Goal: Check status: Check status

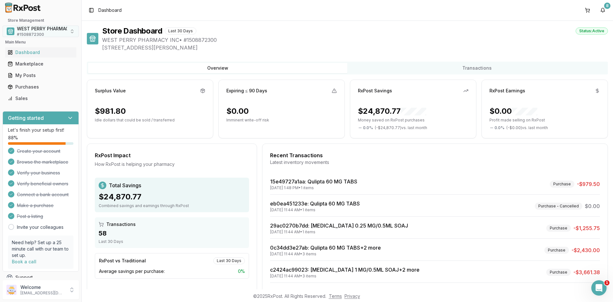
click at [33, 31] on span "WEST PERRY PHARMACY INC" at bounding box center [49, 29] width 64 height 6
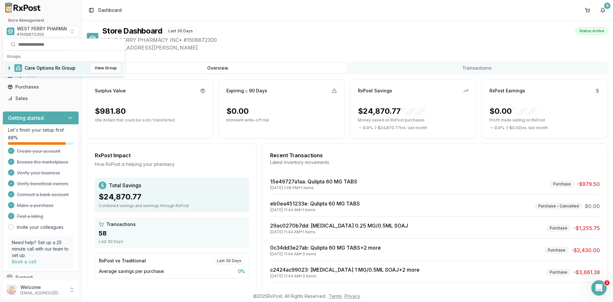
click at [46, 67] on span "Care Options Rx Group" at bounding box center [50, 68] width 51 height 6
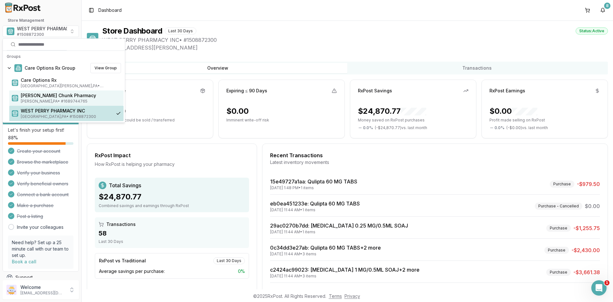
click at [51, 97] on span "Mauch Chunk Pharmacy" at bounding box center [71, 95] width 100 height 6
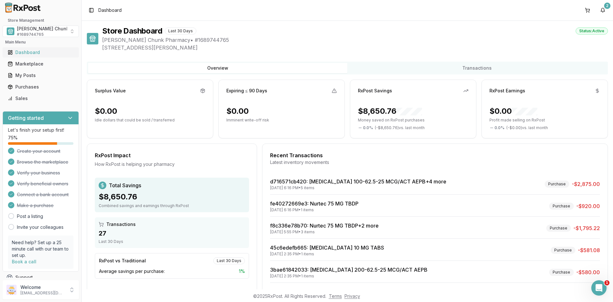
click at [26, 51] on div "Dashboard" at bounding box center [41, 52] width 66 height 6
click at [25, 32] on span "# 1689744765" at bounding box center [30, 34] width 27 height 5
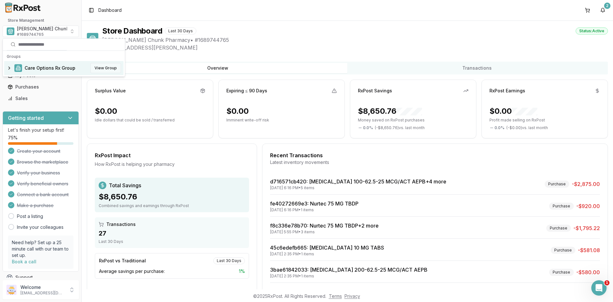
click at [101, 66] on button "View Group" at bounding box center [105, 68] width 31 height 10
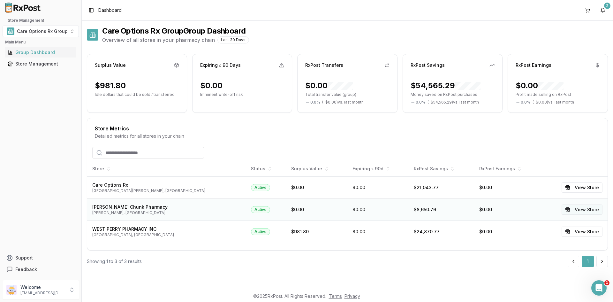
click at [591, 208] on button "View Store" at bounding box center [582, 209] width 41 height 10
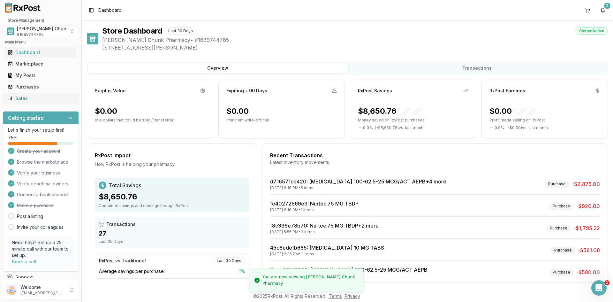
click at [17, 98] on div "Sales" at bounding box center [41, 98] width 66 height 6
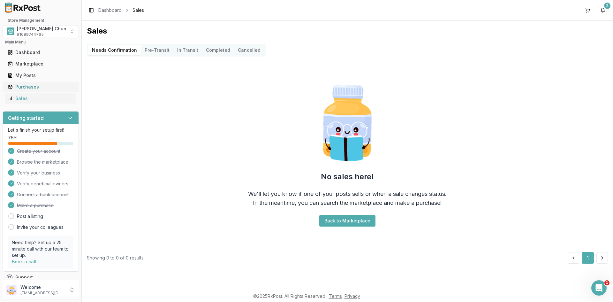
click at [26, 88] on div "Purchases" at bounding box center [41, 87] width 66 height 6
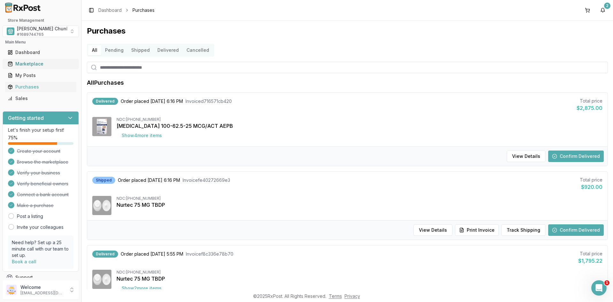
click at [25, 64] on div "Marketplace" at bounding box center [41, 64] width 66 height 6
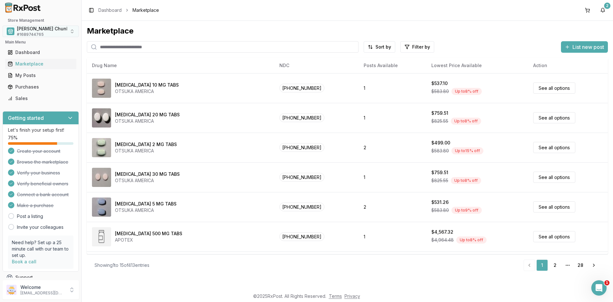
click at [70, 31] on button "Mauch Chunk Pharmacy # 1689744765" at bounding box center [41, 31] width 76 height 11
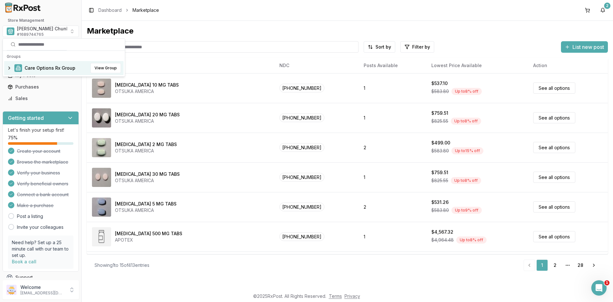
click at [67, 14] on div at bounding box center [40, 7] width 81 height 15
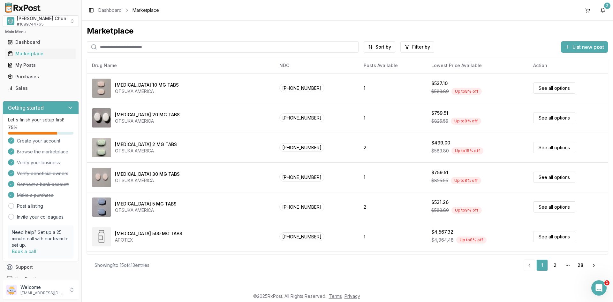
scroll to position [19, 0]
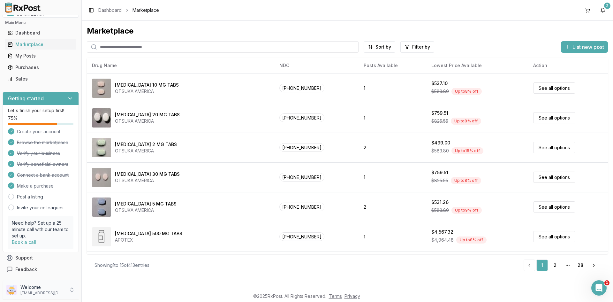
click at [30, 292] on p "[EMAIL_ADDRESS][DOMAIN_NAME]" at bounding box center [42, 292] width 44 height 5
click at [115, 280] on span "Payment Settings" at bounding box center [116, 281] width 61 height 6
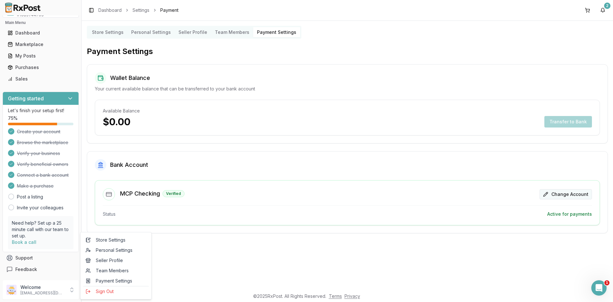
click at [546, 193] on button "Change Account" at bounding box center [566, 194] width 52 height 10
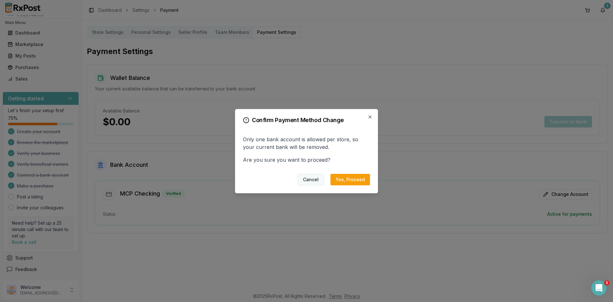
click at [316, 179] on button "Cancel" at bounding box center [311, 179] width 27 height 11
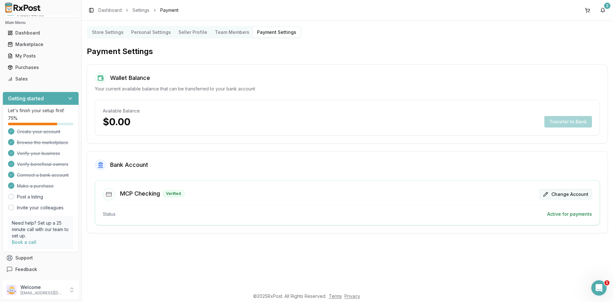
click at [548, 193] on button "Change Account" at bounding box center [566, 194] width 52 height 10
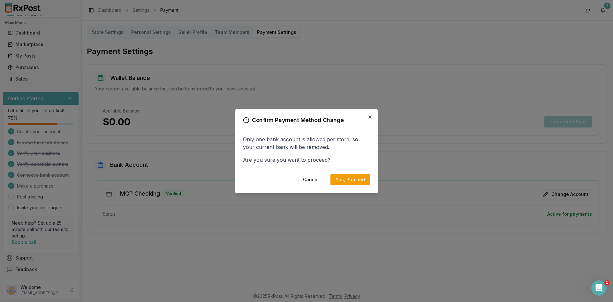
drag, startPoint x: 356, startPoint y: 176, endPoint x: 351, endPoint y: 178, distance: 5.0
click at [355, 177] on button "Yes, Proceed" at bounding box center [351, 179] width 40 height 11
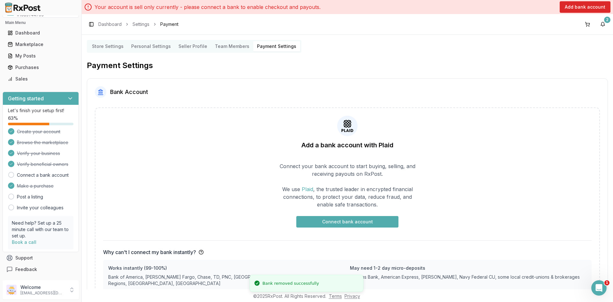
click at [344, 224] on button "Connect bank account" at bounding box center [347, 221] width 102 height 11
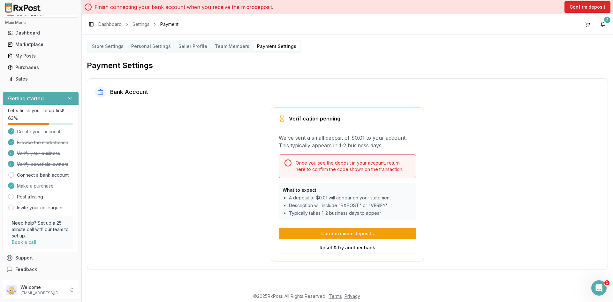
click at [509, 87] on div "Bank Account" at bounding box center [347, 91] width 505 height 11
drag, startPoint x: 143, startPoint y: 126, endPoint x: 73, endPoint y: 90, distance: 78.6
click at [139, 124] on div "Verification pending We've sent a small deposit of $0.01 to your account. This …" at bounding box center [347, 184] width 521 height 154
click at [24, 32] on div "Dashboard" at bounding box center [41, 33] width 66 height 6
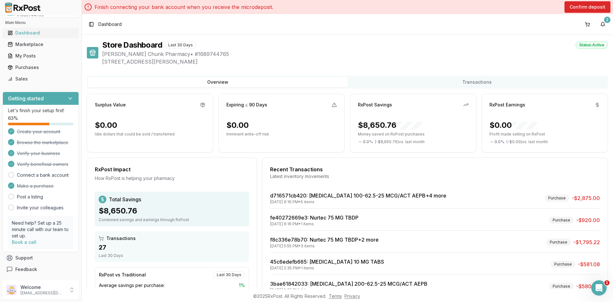
click at [28, 31] on div "Dashboard" at bounding box center [41, 33] width 66 height 6
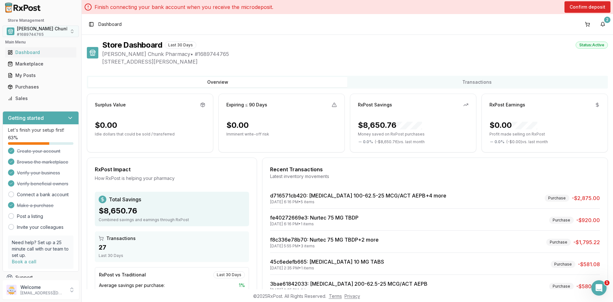
click at [28, 32] on span "# 1689744765" at bounding box center [30, 34] width 27 height 5
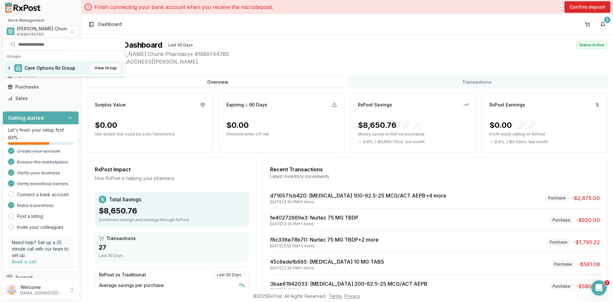
click at [36, 68] on span "Care Options Rx Group" at bounding box center [50, 68] width 51 height 6
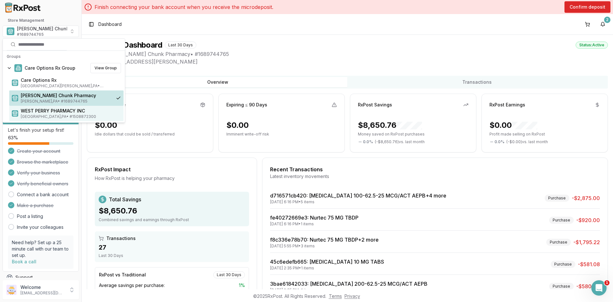
click at [38, 110] on span "WEST PERRY PHARMACY INC" at bounding box center [71, 111] width 100 height 6
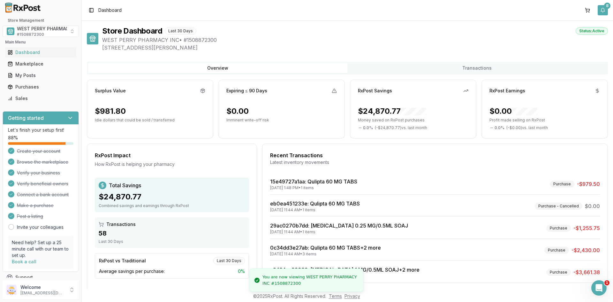
click at [602, 8] on button "8" at bounding box center [603, 10] width 10 height 10
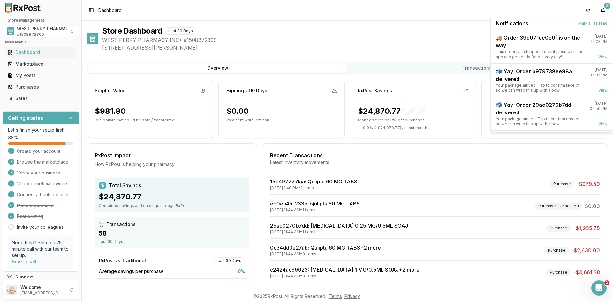
click at [592, 25] on button "Mark all as read" at bounding box center [592, 23] width 29 height 5
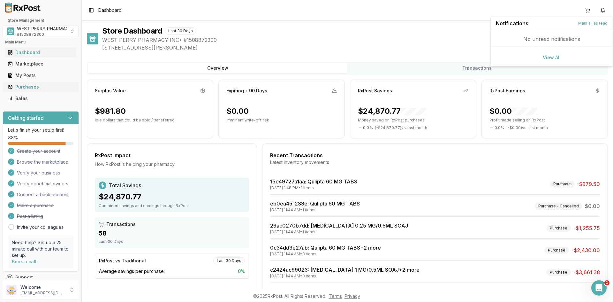
click at [27, 84] on div "Purchases" at bounding box center [41, 87] width 66 height 6
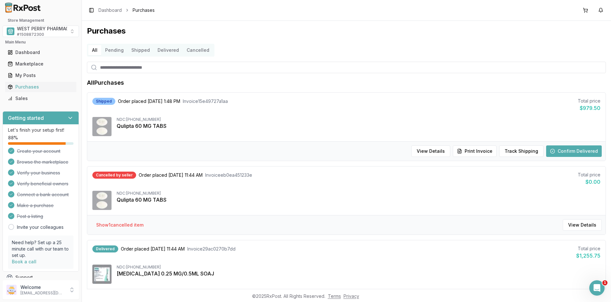
click at [165, 51] on button "Delivered" at bounding box center [168, 50] width 29 height 10
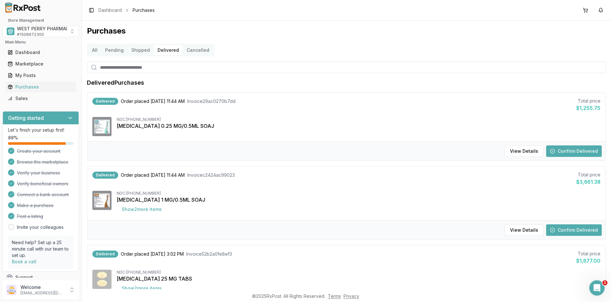
scroll to position [32, 0]
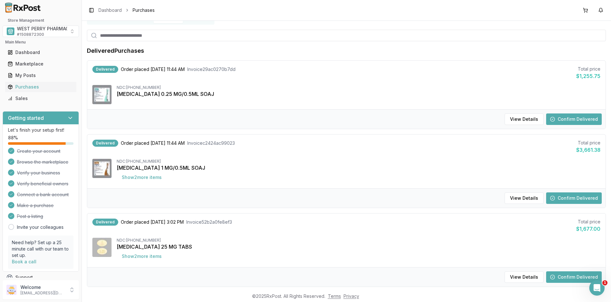
click at [567, 119] on button "Confirm Delivered" at bounding box center [574, 118] width 56 height 11
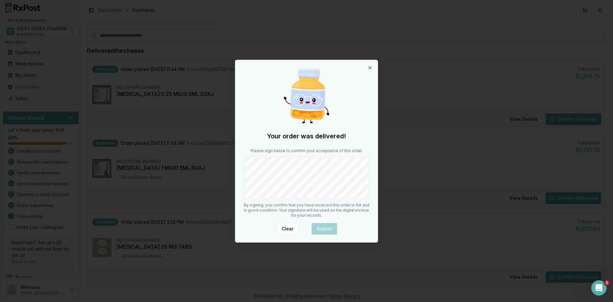
click at [279, 200] on div at bounding box center [306, 178] width 127 height 44
click at [329, 226] on button "Submit" at bounding box center [325, 228] width 26 height 11
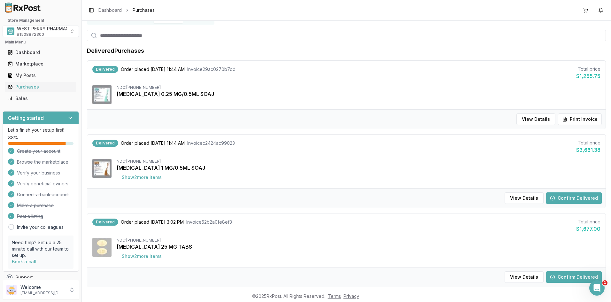
click at [559, 197] on button "Confirm Delivered" at bounding box center [574, 197] width 56 height 11
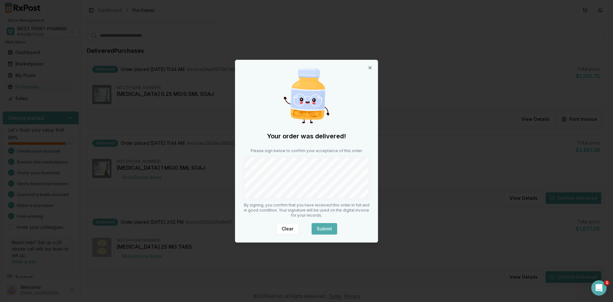
click at [323, 228] on button "Submit" at bounding box center [325, 228] width 26 height 11
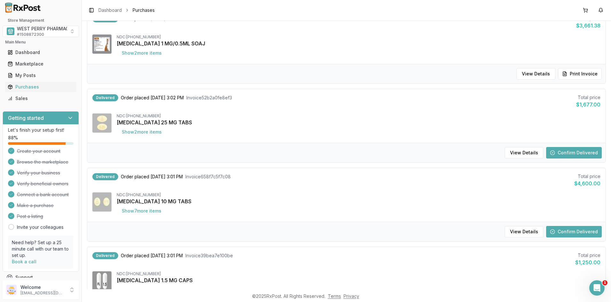
scroll to position [160, 0]
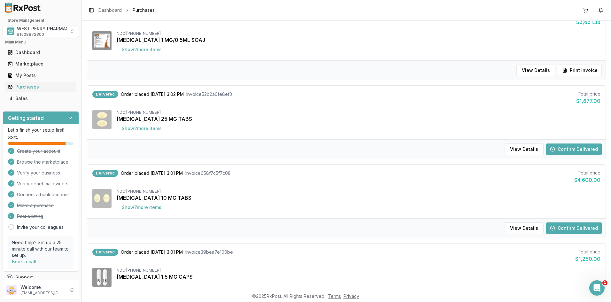
click at [576, 228] on button "Confirm Delivered" at bounding box center [574, 227] width 56 height 11
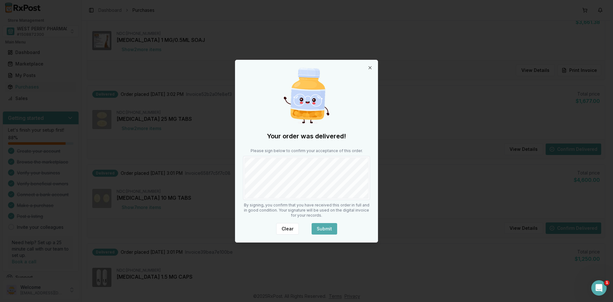
click at [316, 225] on button "Submit" at bounding box center [325, 228] width 26 height 11
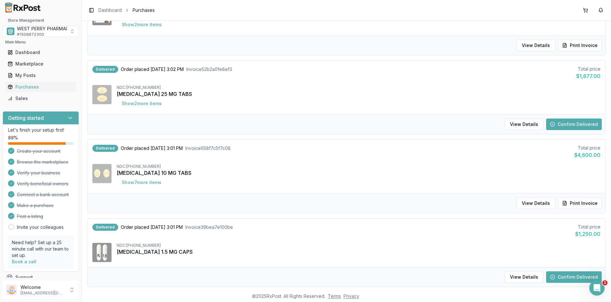
scroll to position [256, 0]
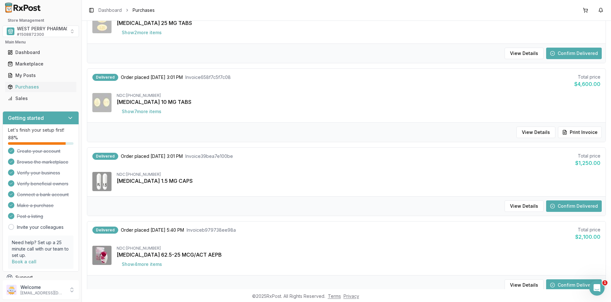
click at [562, 204] on button "Confirm Delivered" at bounding box center [574, 205] width 56 height 11
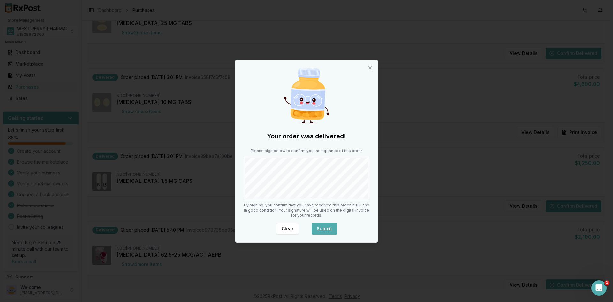
click at [321, 228] on button "Submit" at bounding box center [325, 228] width 26 height 11
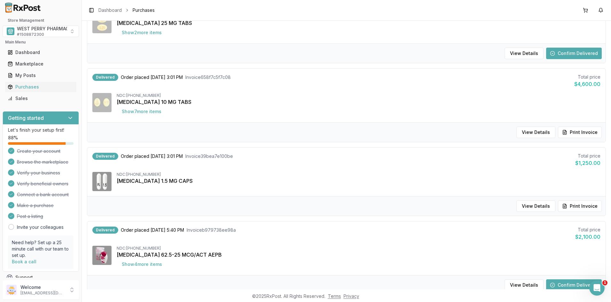
click at [561, 284] on button "Confirm Delivered" at bounding box center [574, 284] width 56 height 11
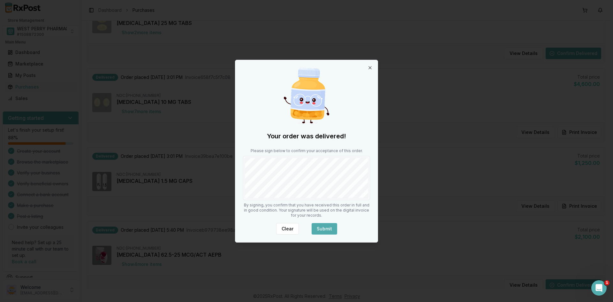
click at [329, 228] on button "Submit" at bounding box center [325, 228] width 26 height 11
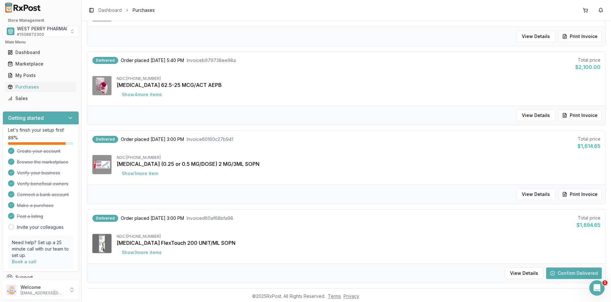
scroll to position [511, 0]
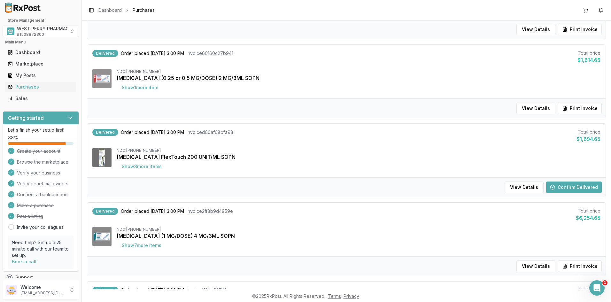
click at [567, 184] on button "Confirm Delivered" at bounding box center [574, 186] width 56 height 11
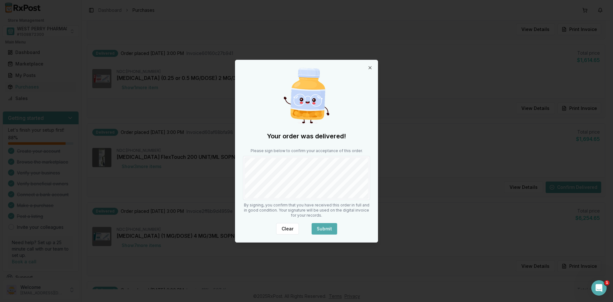
click at [328, 227] on button "Submit" at bounding box center [325, 228] width 26 height 11
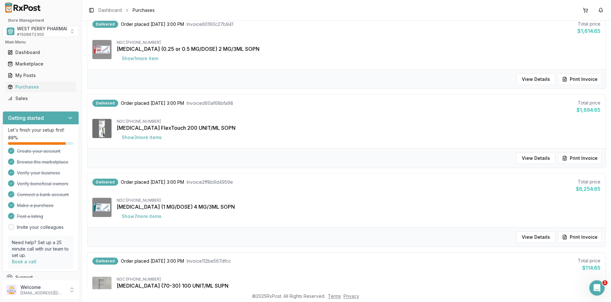
scroll to position [604, 0]
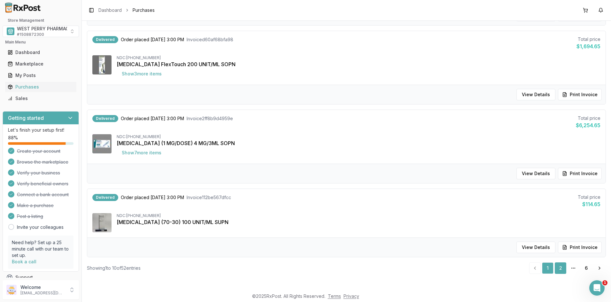
click at [562, 270] on link "2" at bounding box center [560, 267] width 11 height 11
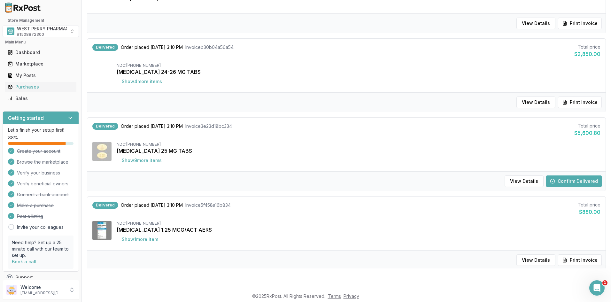
scroll to position [406, 0]
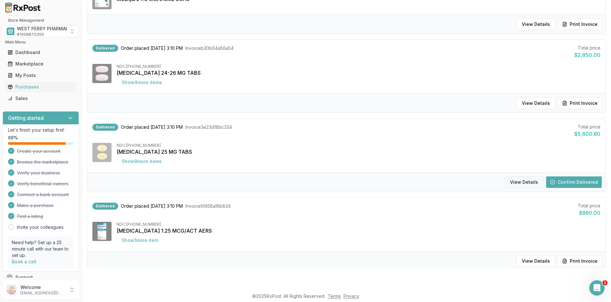
click at [521, 181] on button "View Details" at bounding box center [523, 181] width 39 height 11
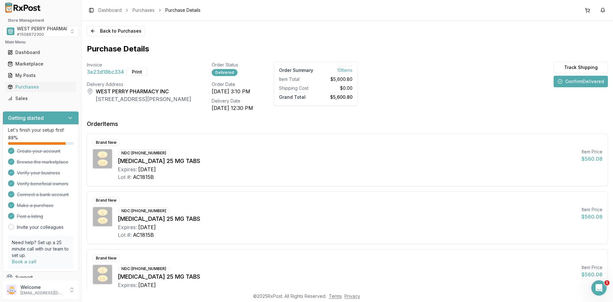
click at [563, 82] on button "Confirm Delivered" at bounding box center [581, 81] width 54 height 11
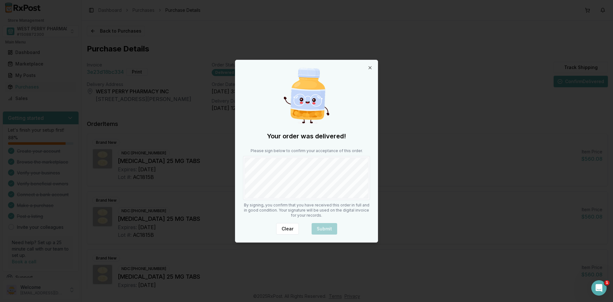
click at [272, 202] on div "Your order was delivered! Please sign below to confirm your acceptance of this …" at bounding box center [306, 151] width 142 height 182
click at [323, 227] on button "Submit" at bounding box center [325, 228] width 26 height 11
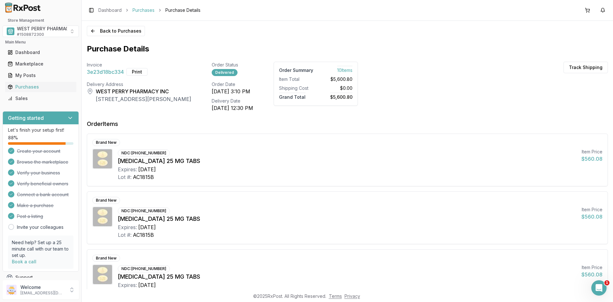
click at [136, 10] on link "Purchases" at bounding box center [144, 10] width 22 height 6
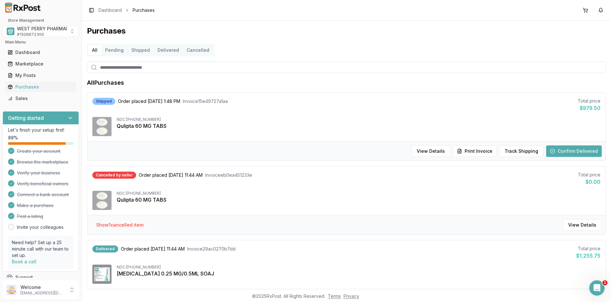
click at [170, 50] on button "Delivered" at bounding box center [168, 50] width 29 height 10
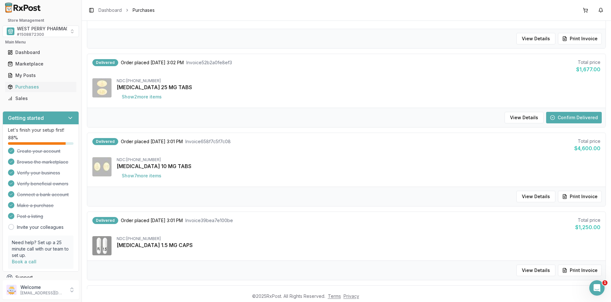
scroll to position [192, 0]
click at [142, 98] on button "Show 2 more item s" at bounding box center [142, 96] width 50 height 11
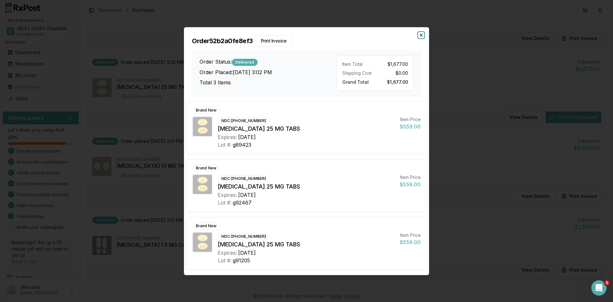
click at [421, 34] on icon "button" at bounding box center [421, 35] width 5 height 5
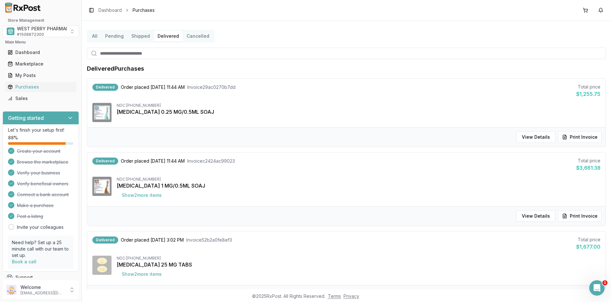
scroll to position [0, 0]
